Goal: Information Seeking & Learning: Compare options

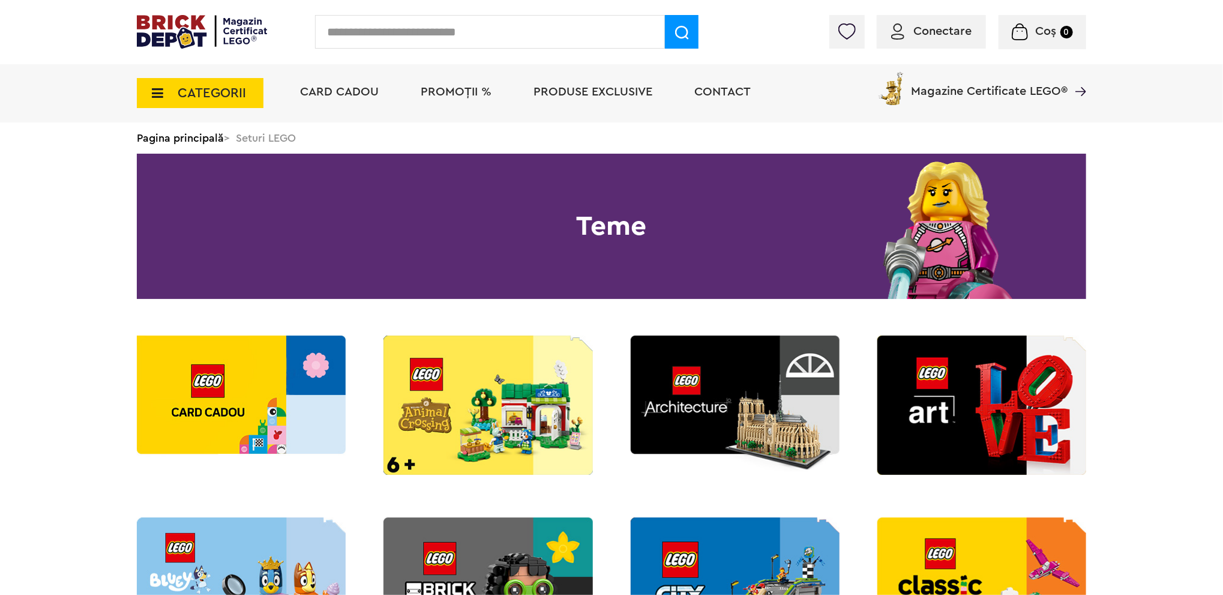
click at [534, 36] on input "text" at bounding box center [490, 32] width 350 height 34
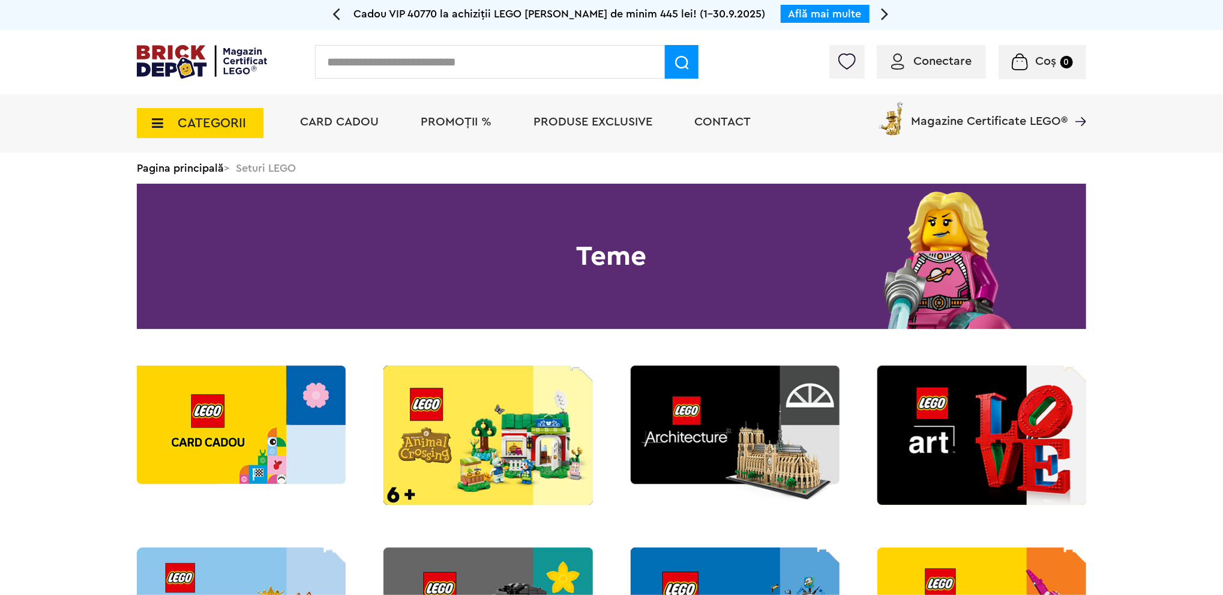
click at [247, 117] on span "CATEGORII" at bounding box center [200, 123] width 127 height 30
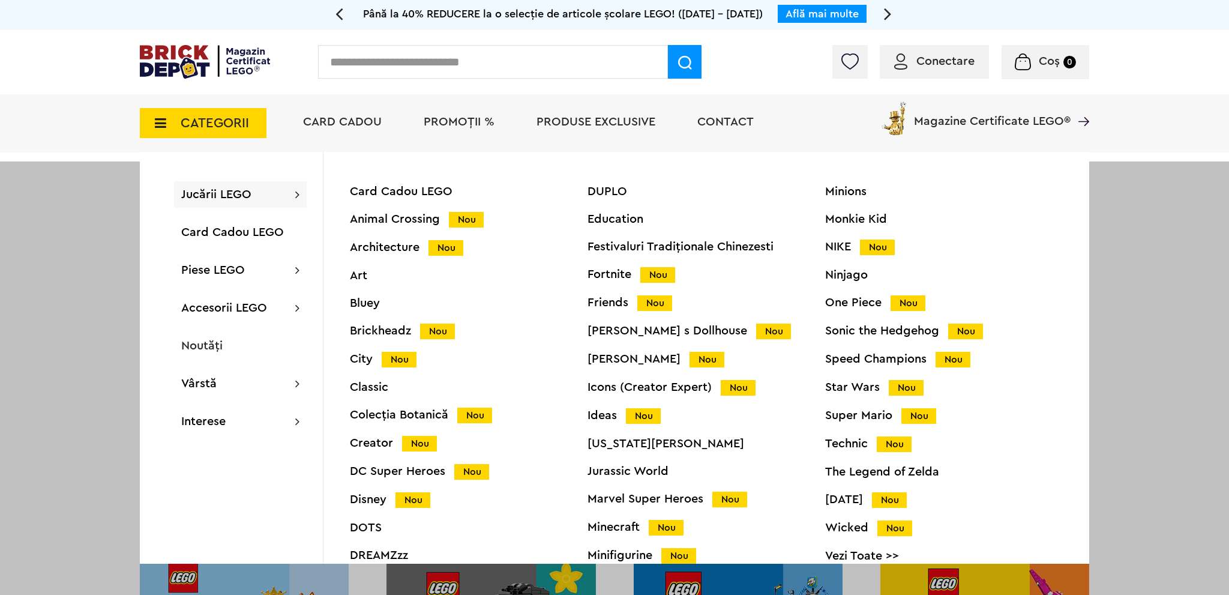
click at [848, 359] on div "Speed Champions Nou" at bounding box center [944, 359] width 238 height 13
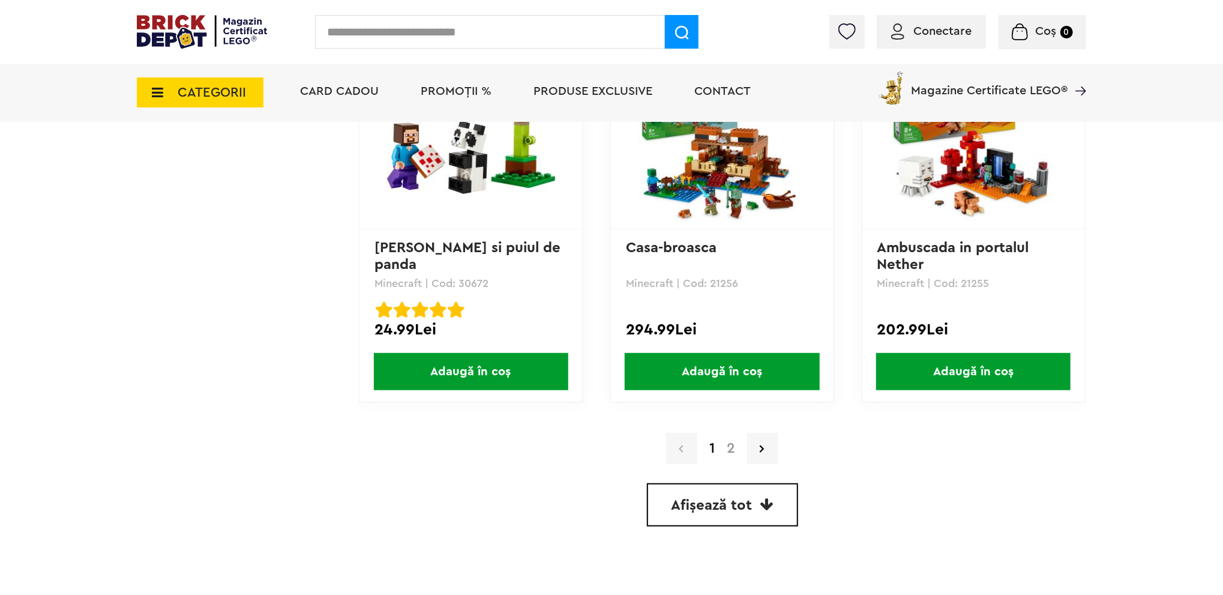
scroll to position [3361, 0]
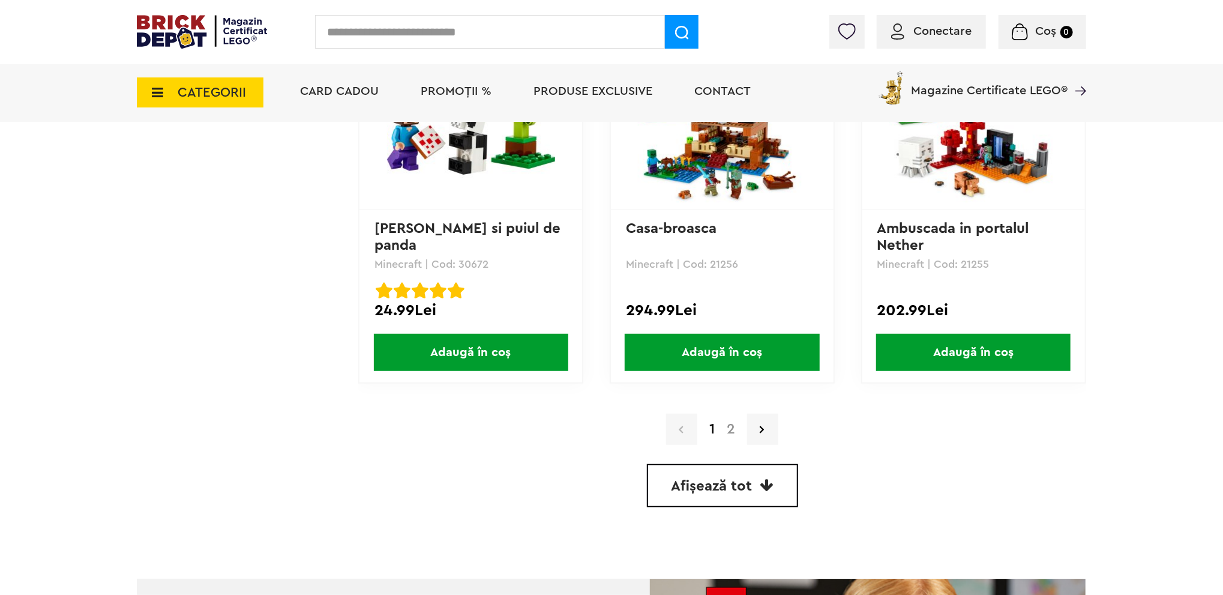
click at [729, 428] on link "2" at bounding box center [731, 429] width 20 height 14
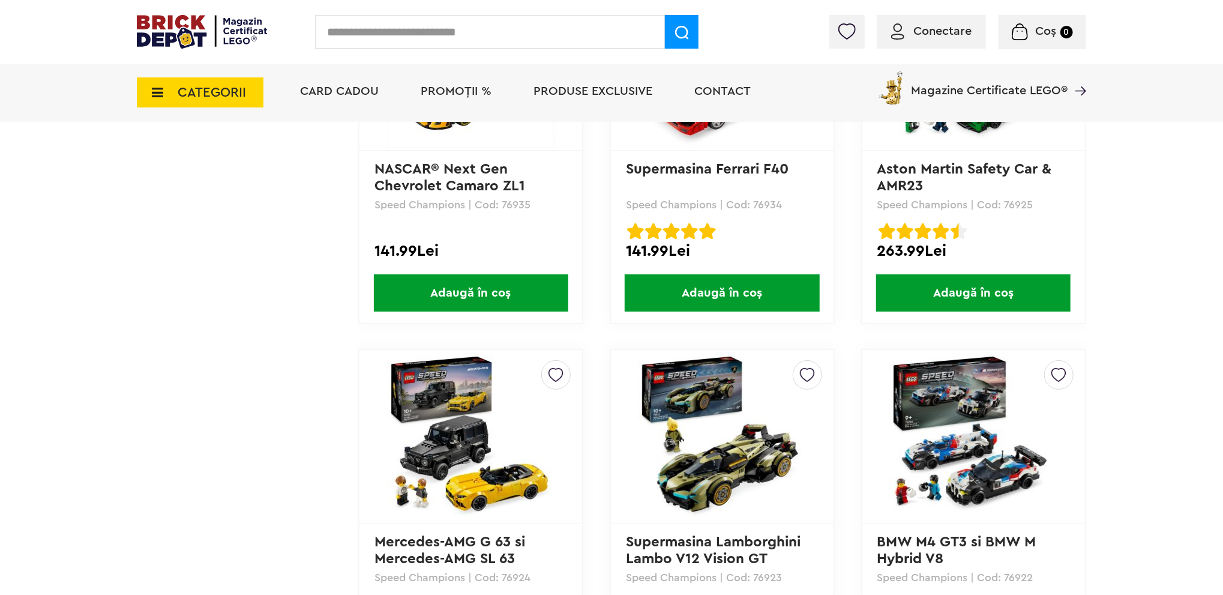
scroll to position [2400, 0]
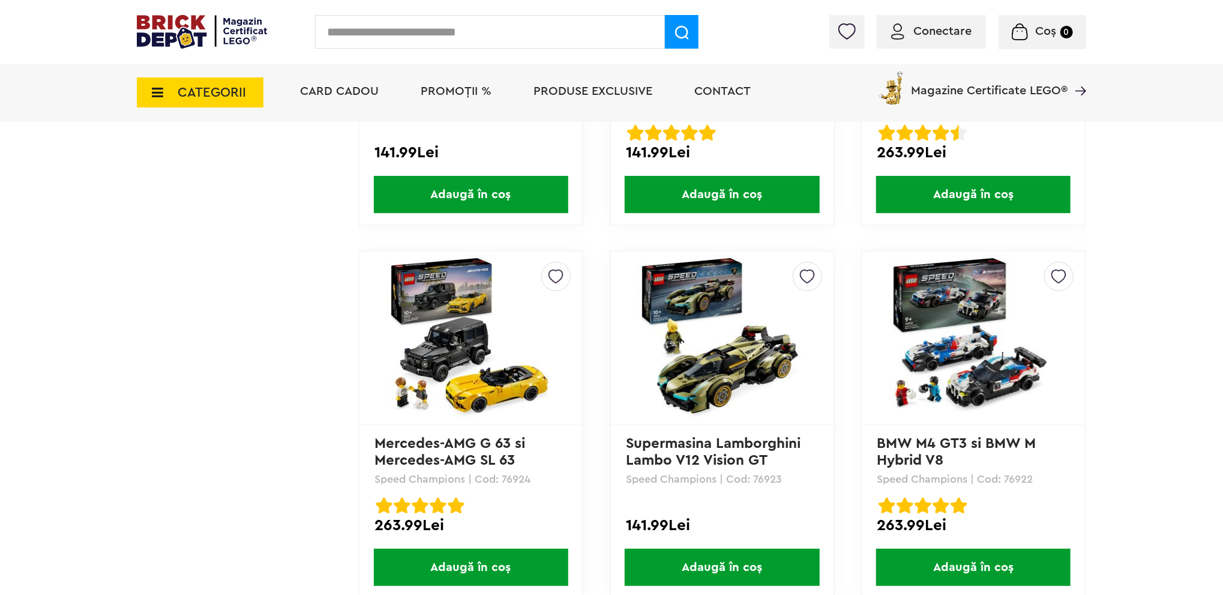
drag, startPoint x: 504, startPoint y: 330, endPoint x: 501, endPoint y: 317, distance: 13.5
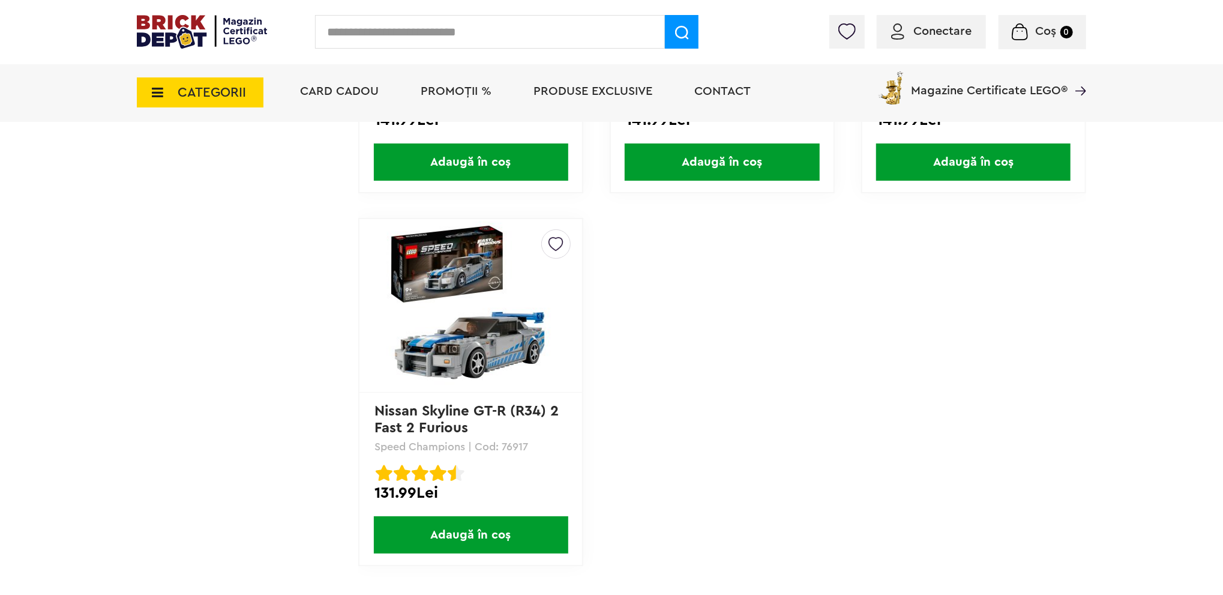
scroll to position [3181, 0]
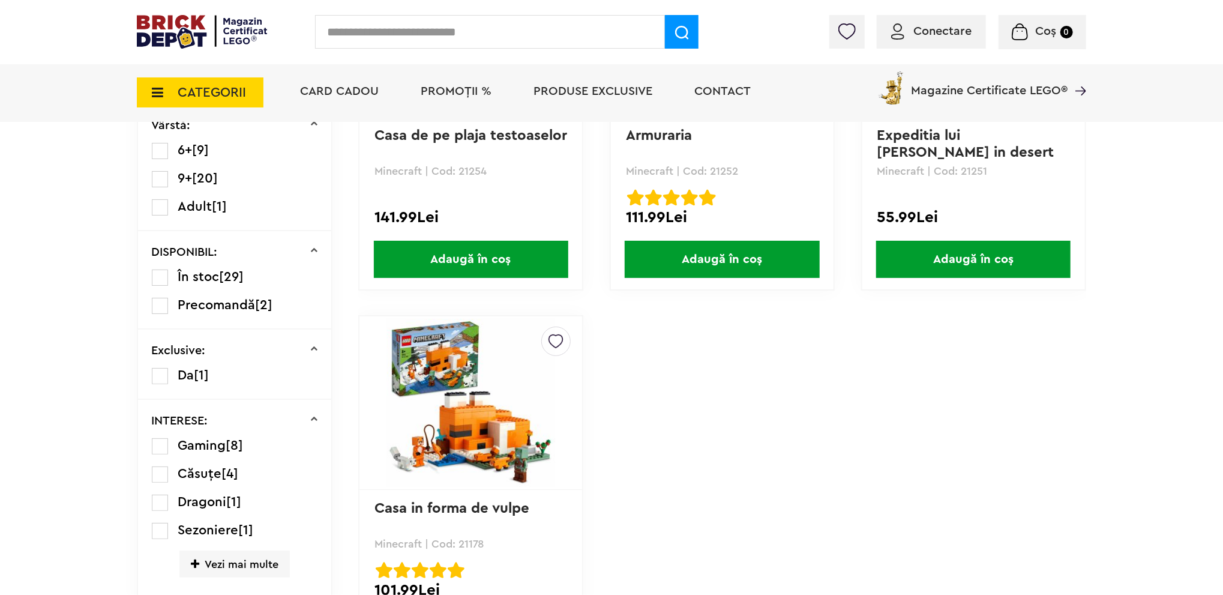
scroll to position [540, 0]
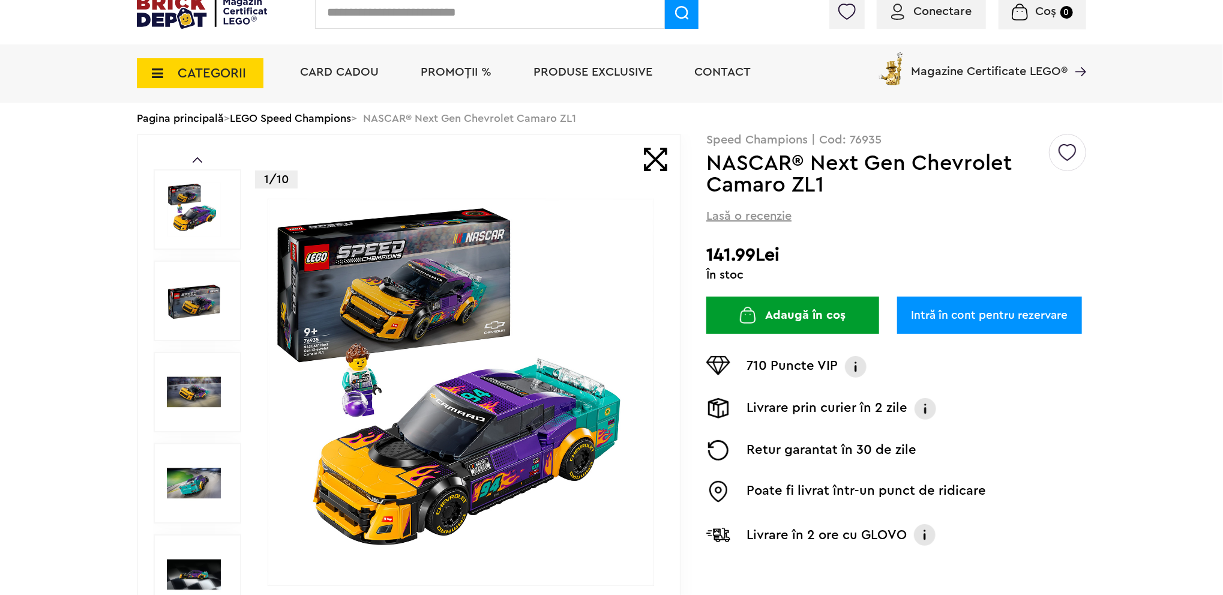
scroll to position [60, 0]
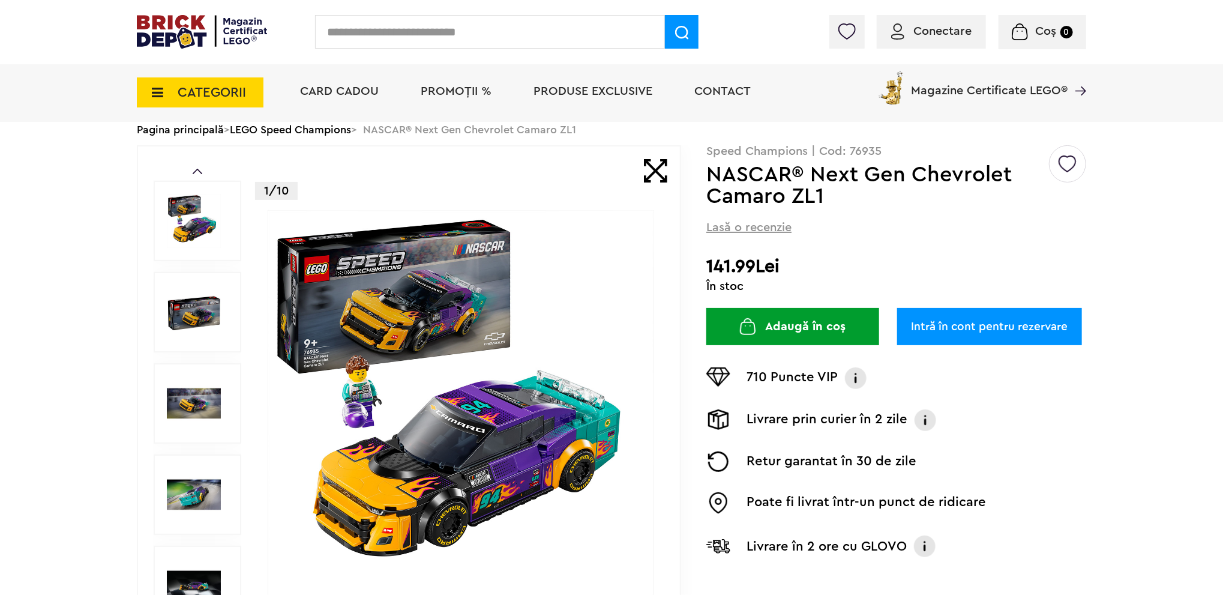
click at [192, 307] on img at bounding box center [194, 312] width 54 height 54
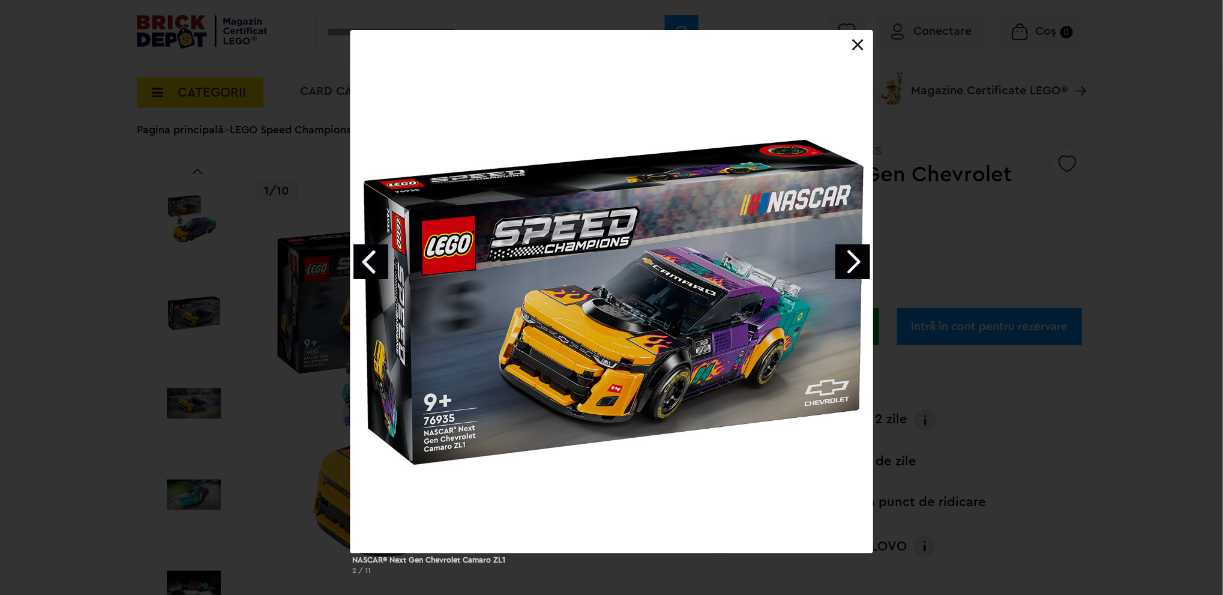
click at [853, 254] on link "Next image" at bounding box center [852, 261] width 35 height 35
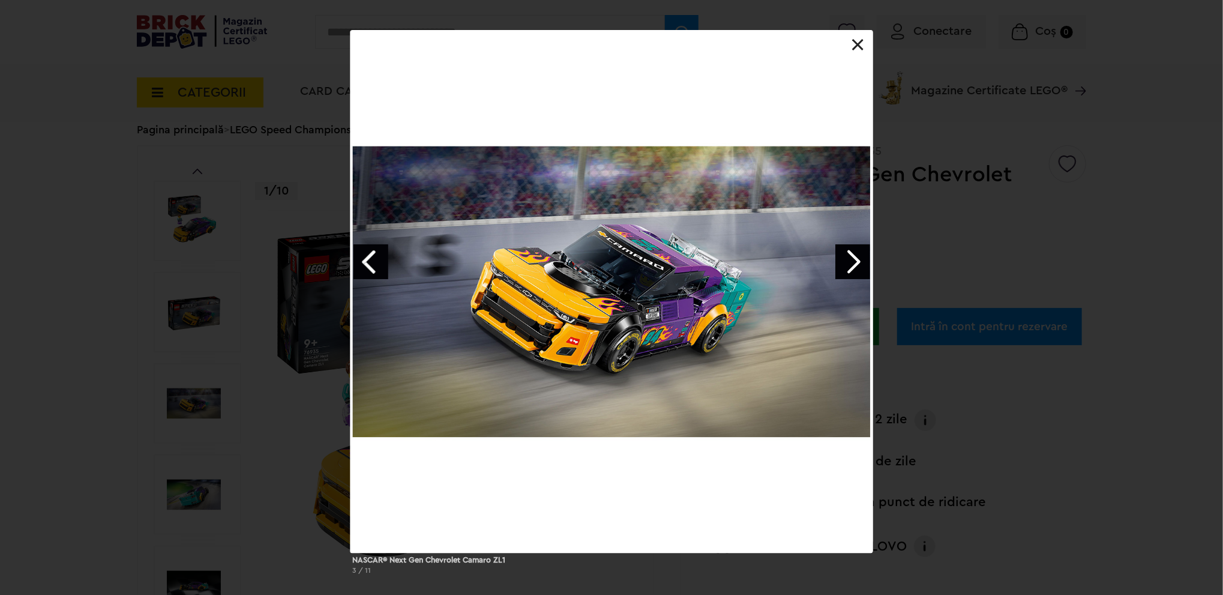
click at [852, 254] on link "Next image" at bounding box center [852, 261] width 35 height 35
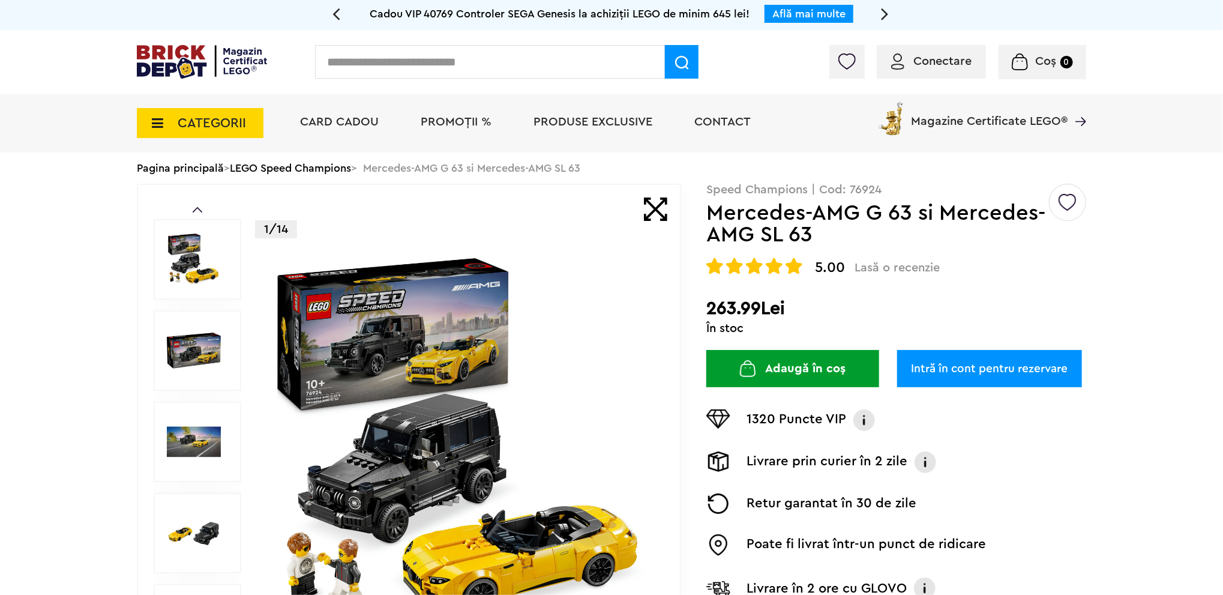
click at [432, 347] on img at bounding box center [461, 441] width 386 height 386
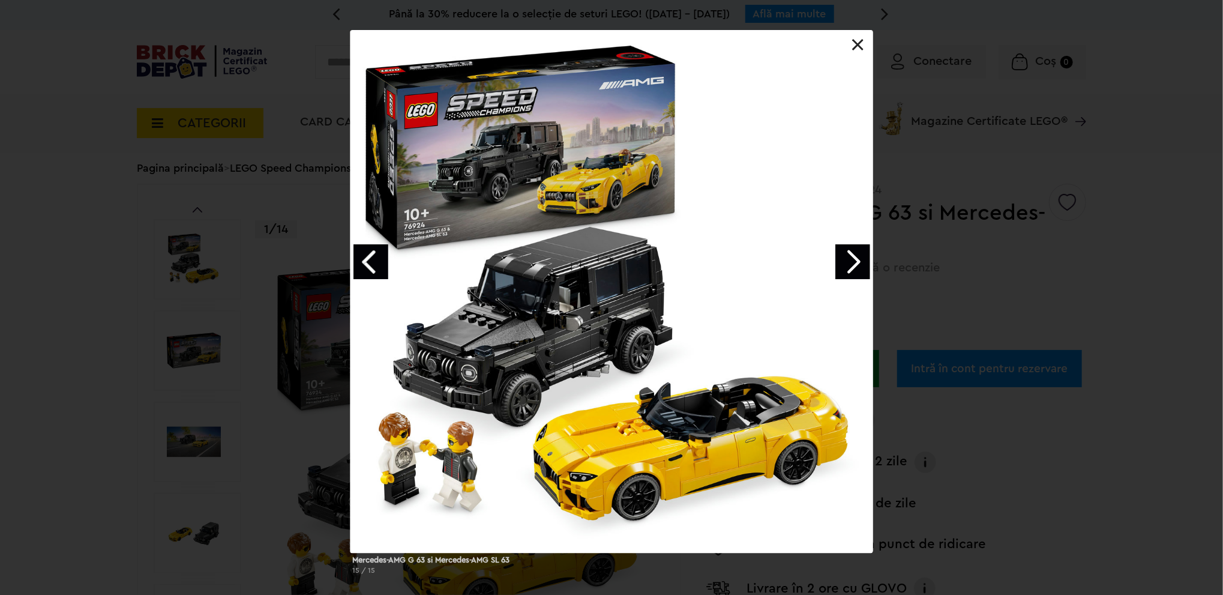
click at [849, 258] on link "Next image" at bounding box center [852, 261] width 35 height 35
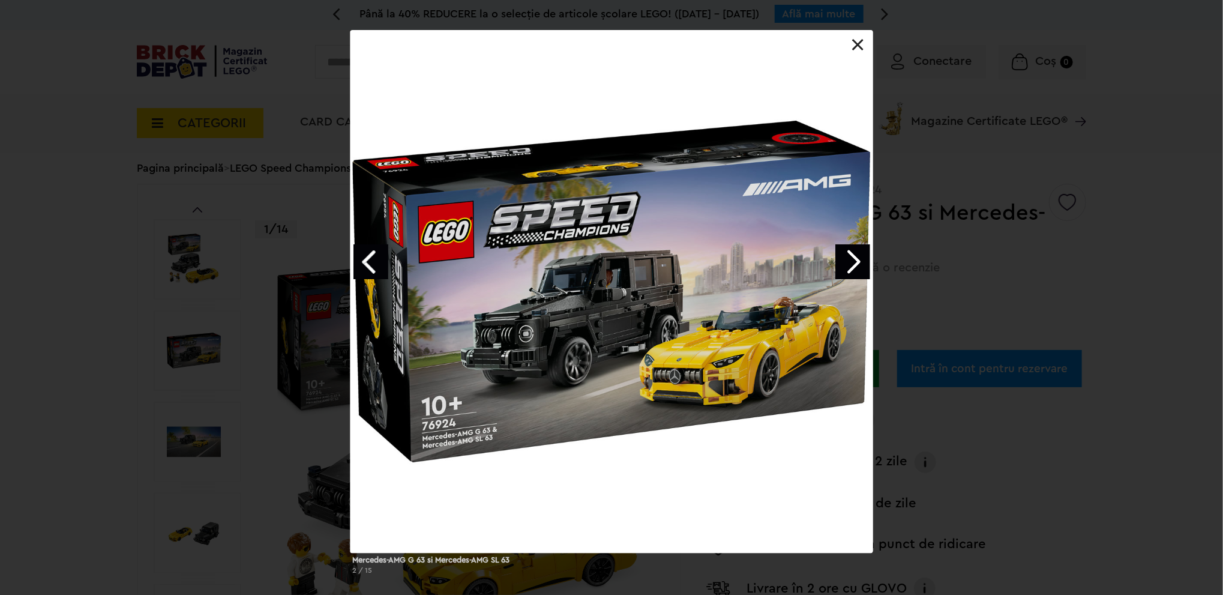
click at [849, 258] on link "Next image" at bounding box center [852, 261] width 35 height 35
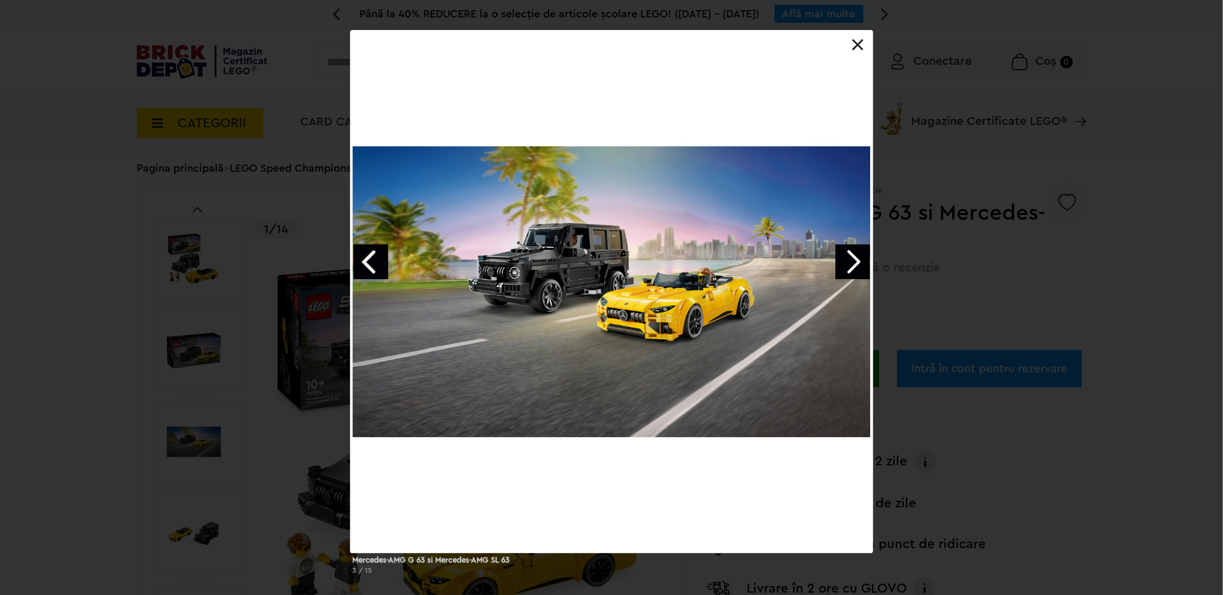
click at [849, 258] on link "Next image" at bounding box center [852, 261] width 35 height 35
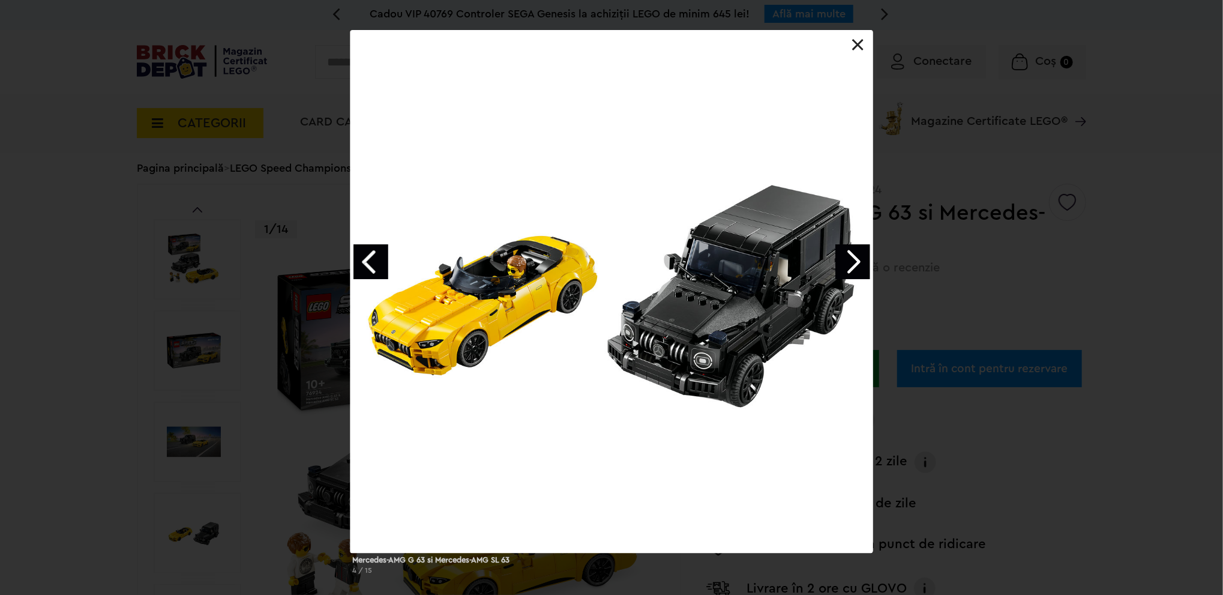
click at [849, 258] on link "Next image" at bounding box center [852, 261] width 35 height 35
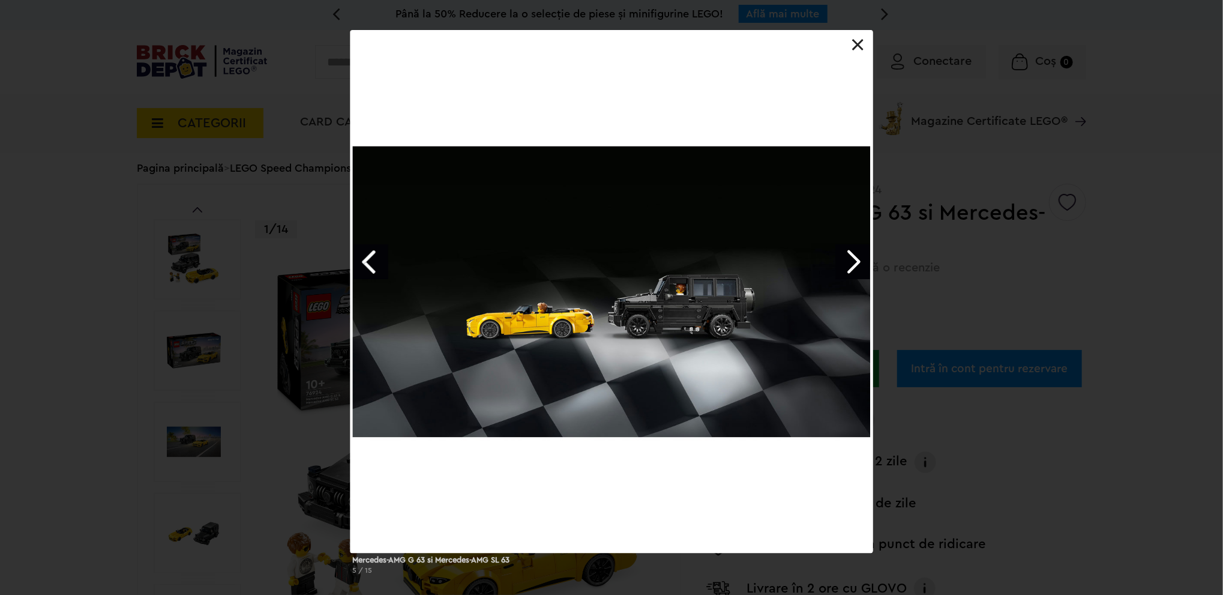
click at [975, 224] on div "Mercedes-AMG G 63 si Mercedes-AMG SL 63 5 / 15" at bounding box center [611, 307] width 1223 height 554
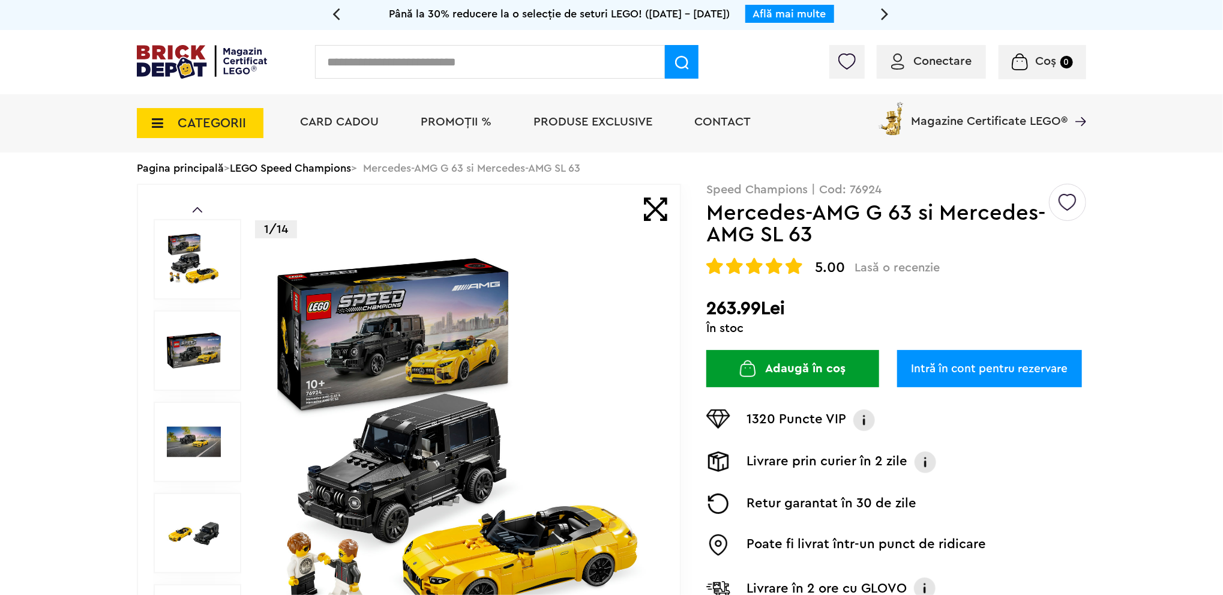
click at [193, 112] on span "CATEGORII" at bounding box center [200, 123] width 127 height 30
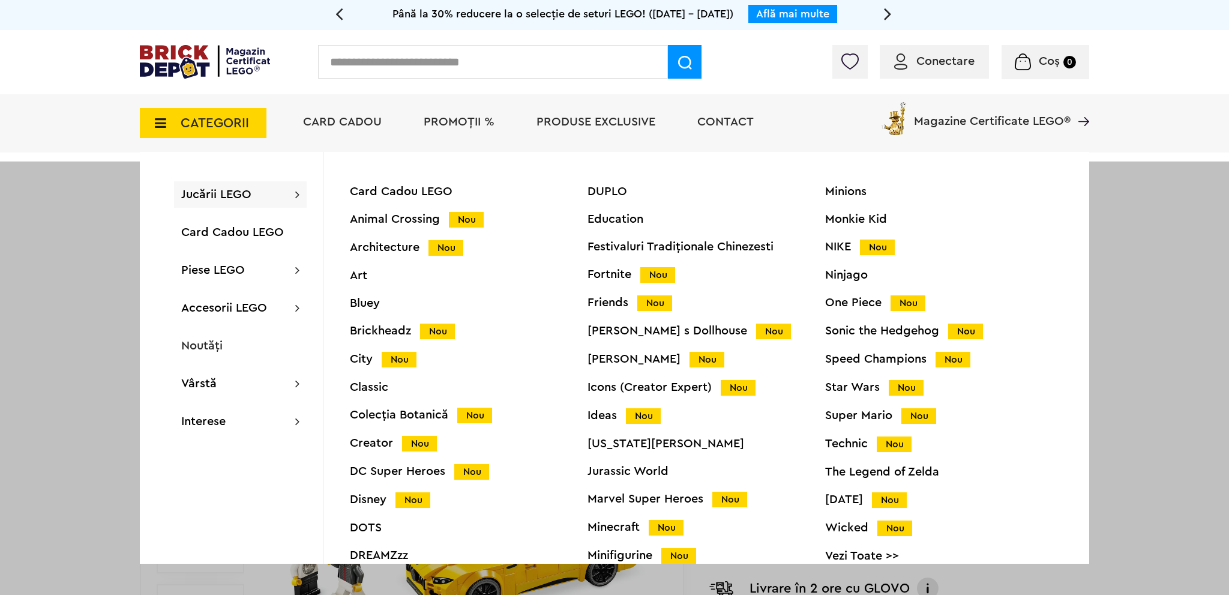
click at [898, 356] on div "Speed Champions Nou" at bounding box center [944, 359] width 238 height 13
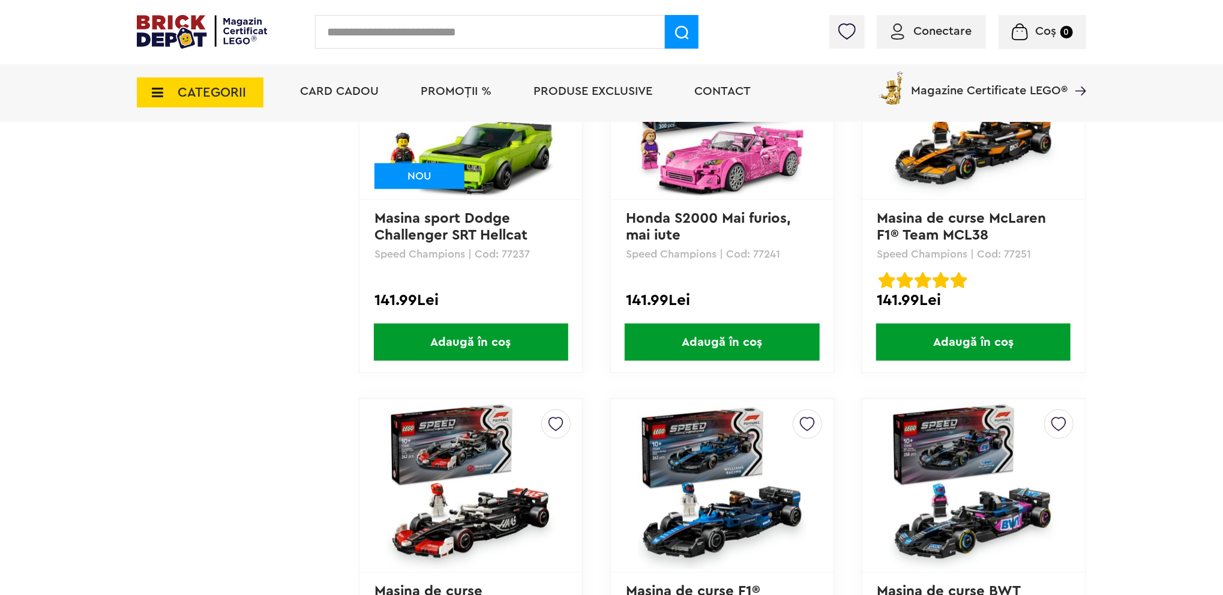
scroll to position [780, 0]
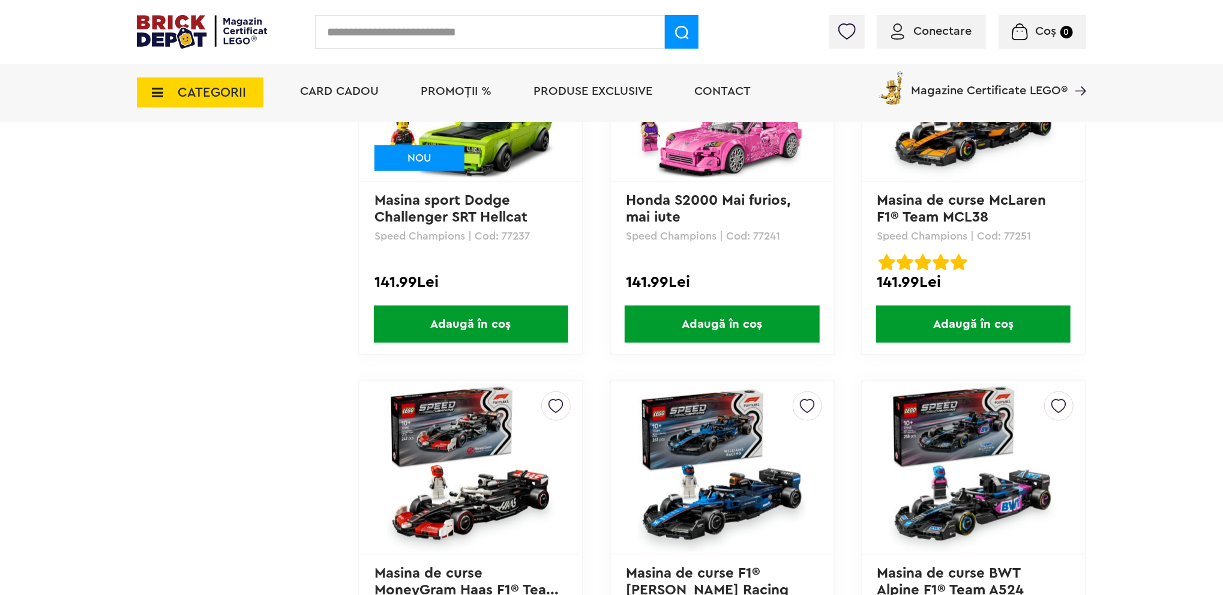
drag, startPoint x: 514, startPoint y: 149, endPoint x: 520, endPoint y: 157, distance: 9.0
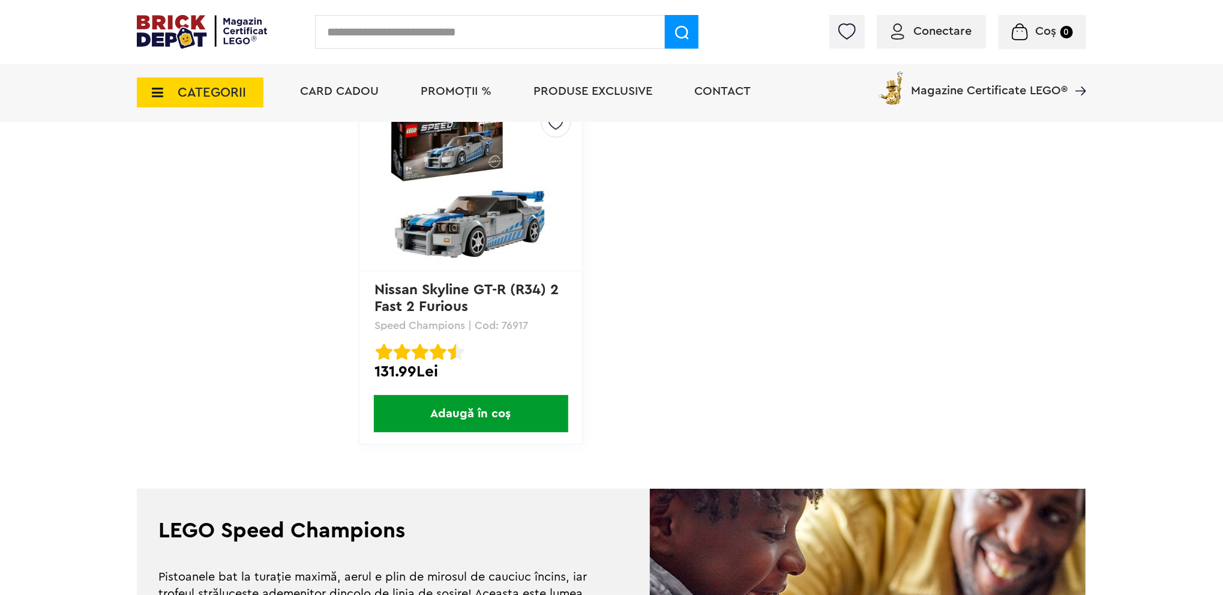
scroll to position [3301, 0]
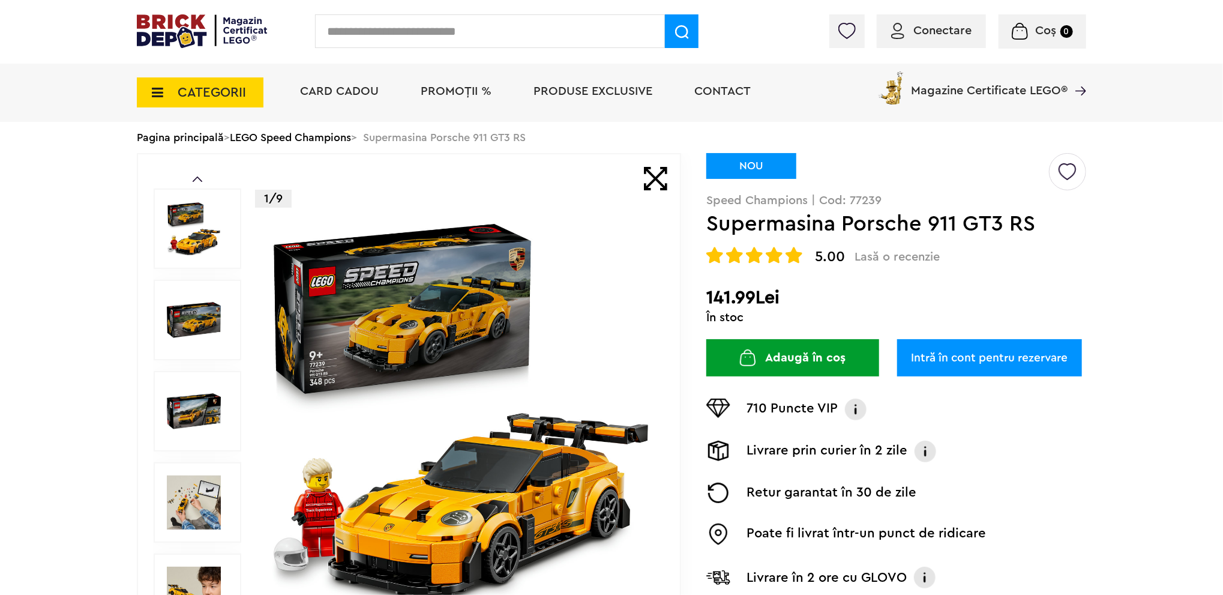
scroll to position [180, 0]
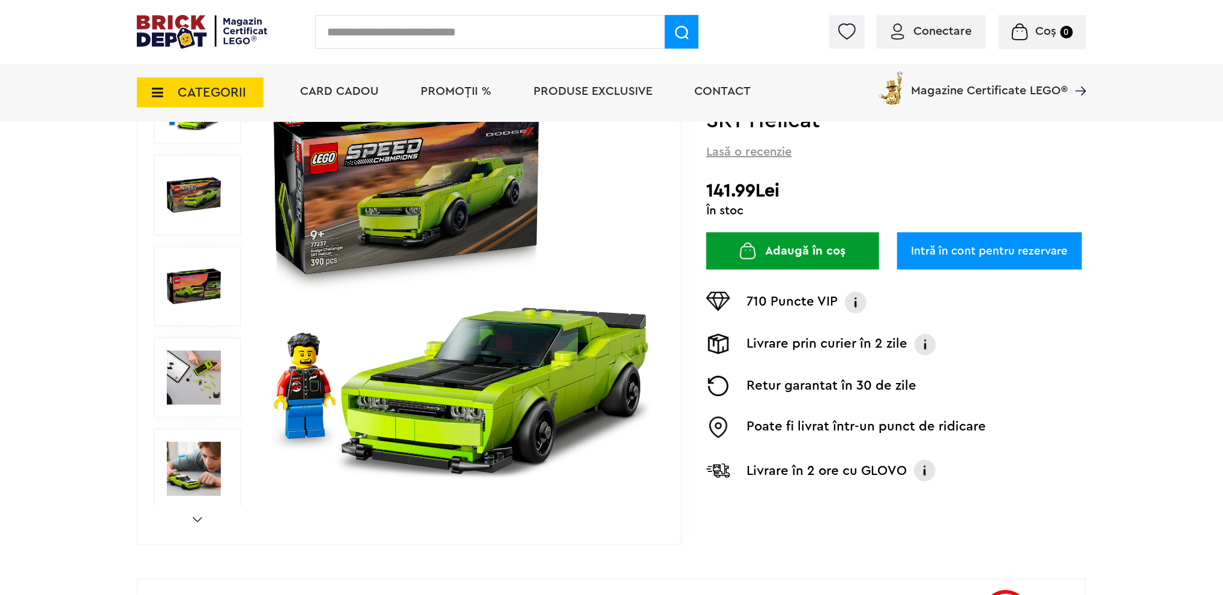
scroll to position [180, 0]
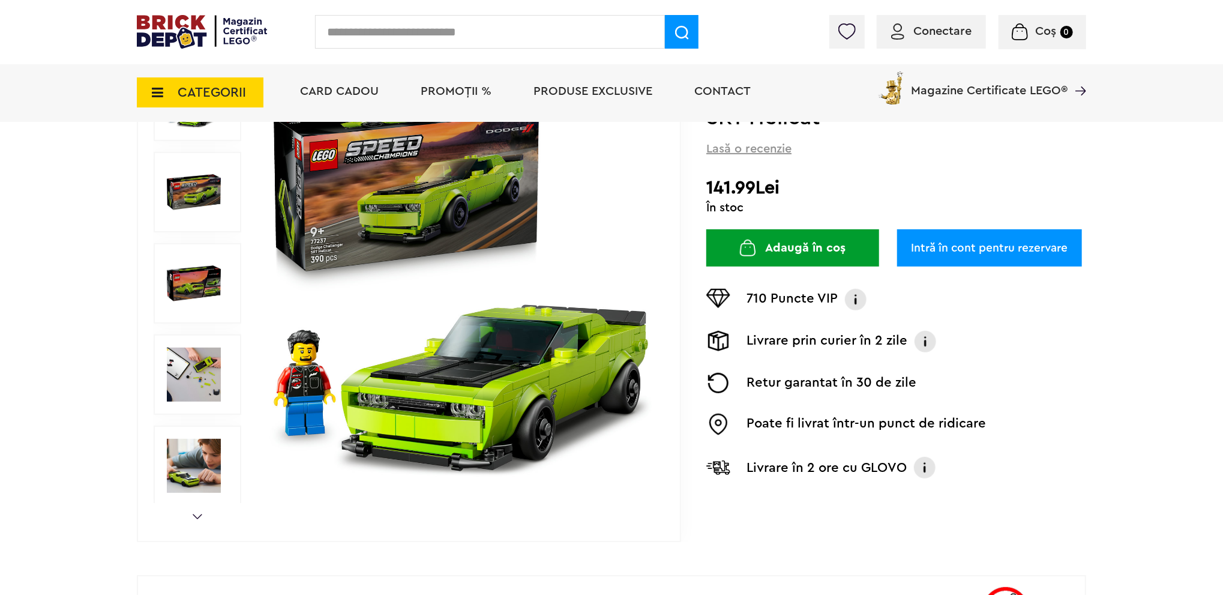
click at [191, 276] on img at bounding box center [194, 283] width 54 height 54
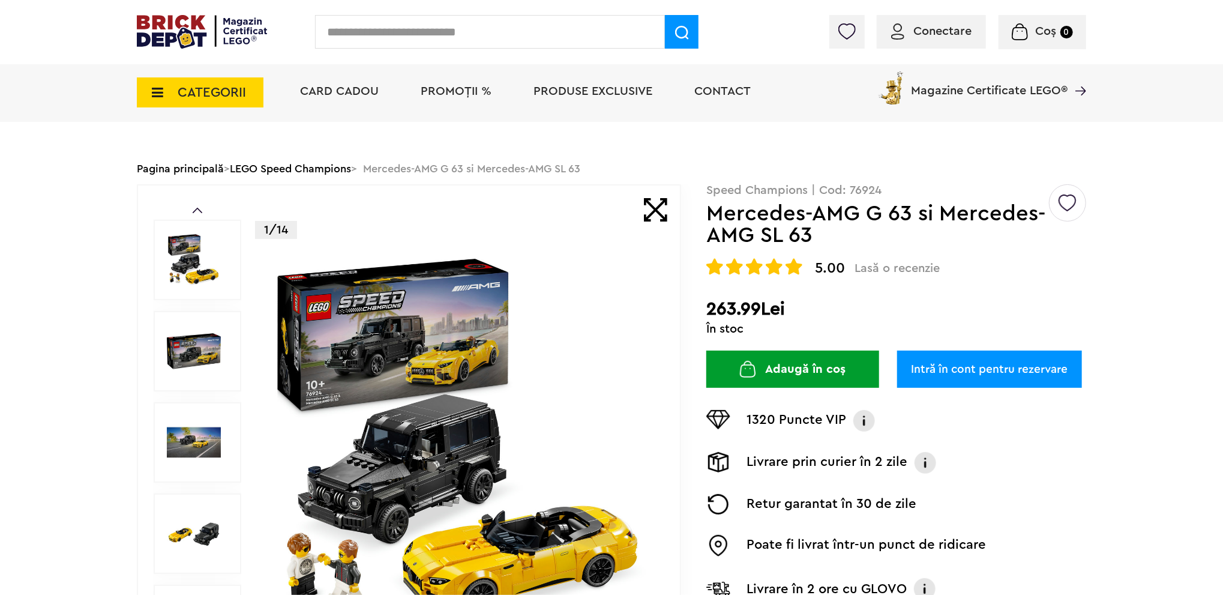
scroll to position [120, 0]
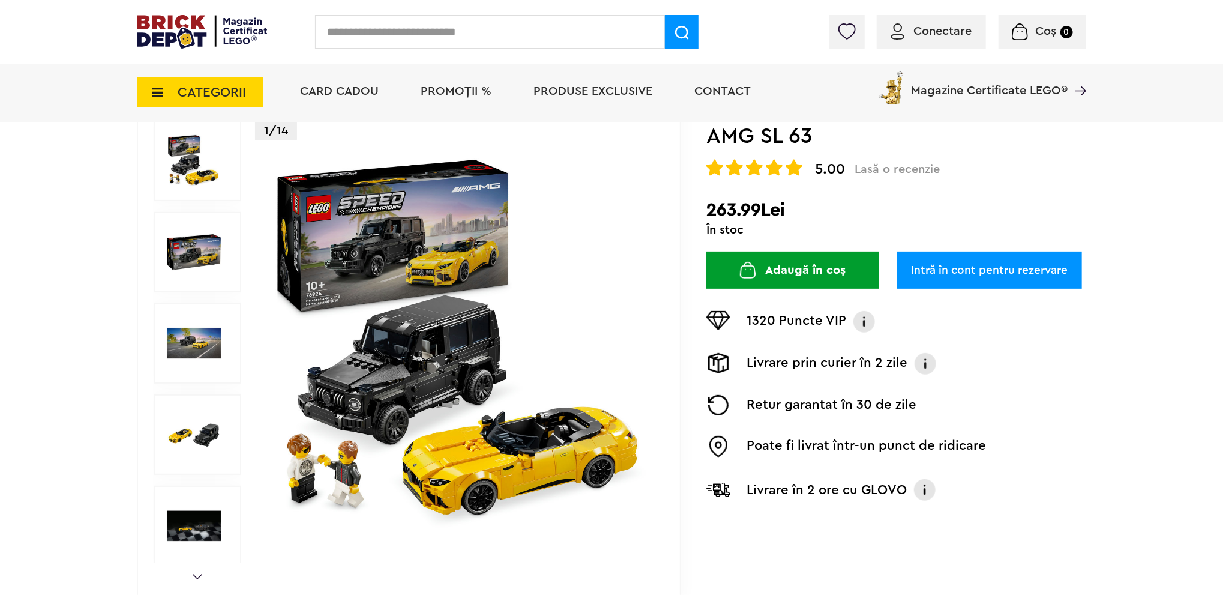
click at [181, 433] on img at bounding box center [194, 434] width 54 height 54
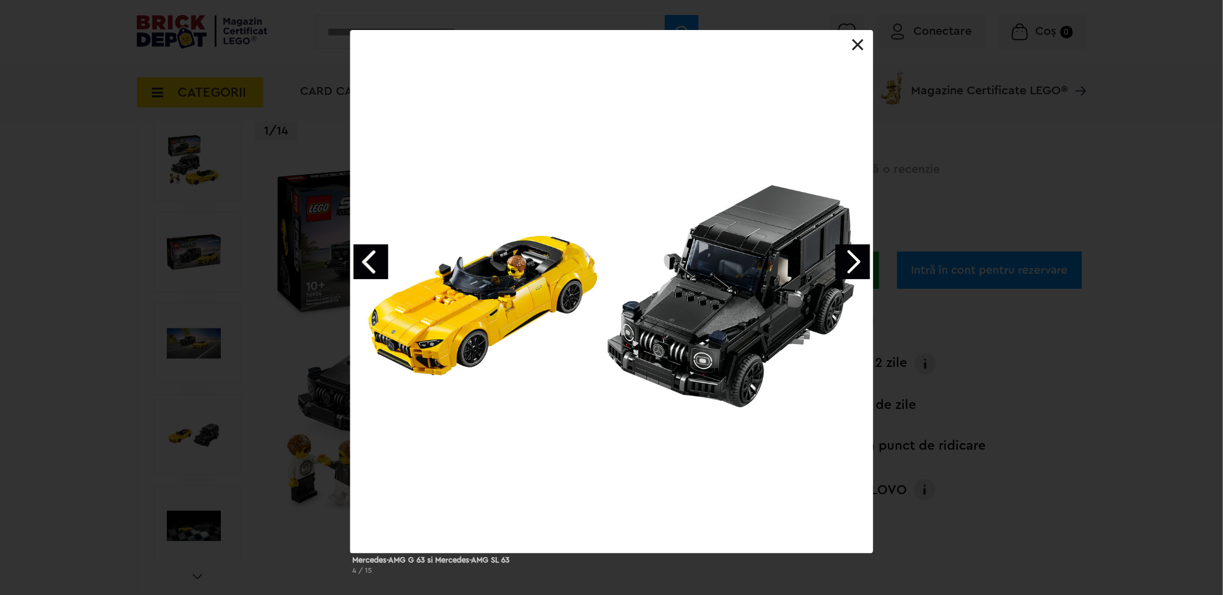
click at [850, 259] on link "Next image" at bounding box center [852, 261] width 35 height 35
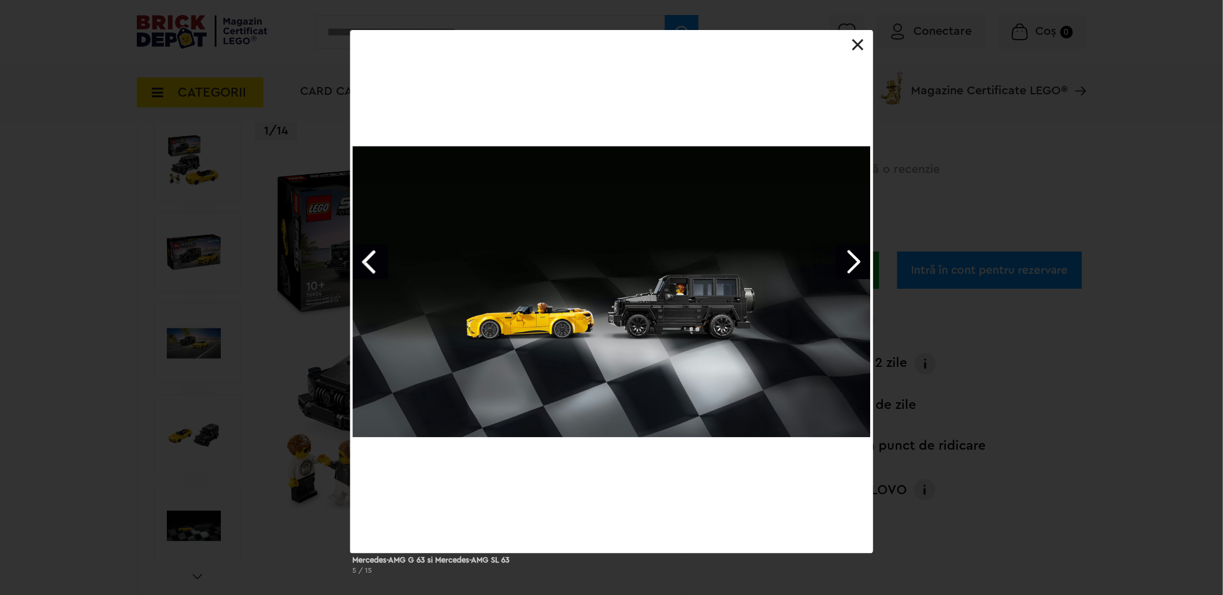
click at [850, 259] on link "Next image" at bounding box center [852, 261] width 35 height 35
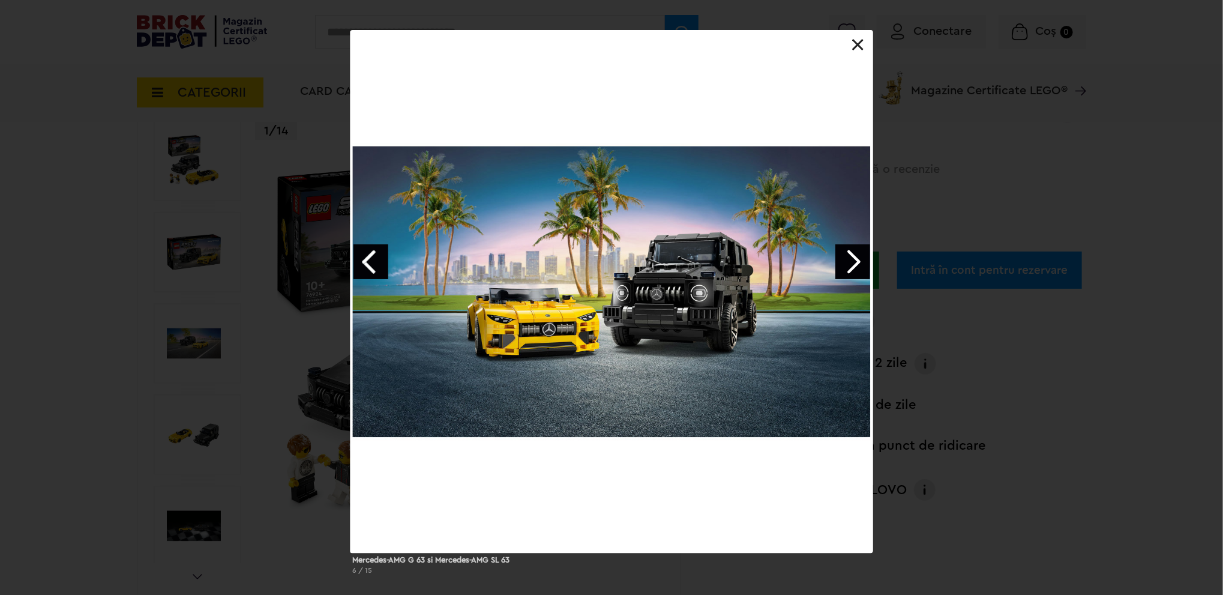
click at [850, 259] on link "Next image" at bounding box center [852, 261] width 35 height 35
